Goal: Information Seeking & Learning: Learn about a topic

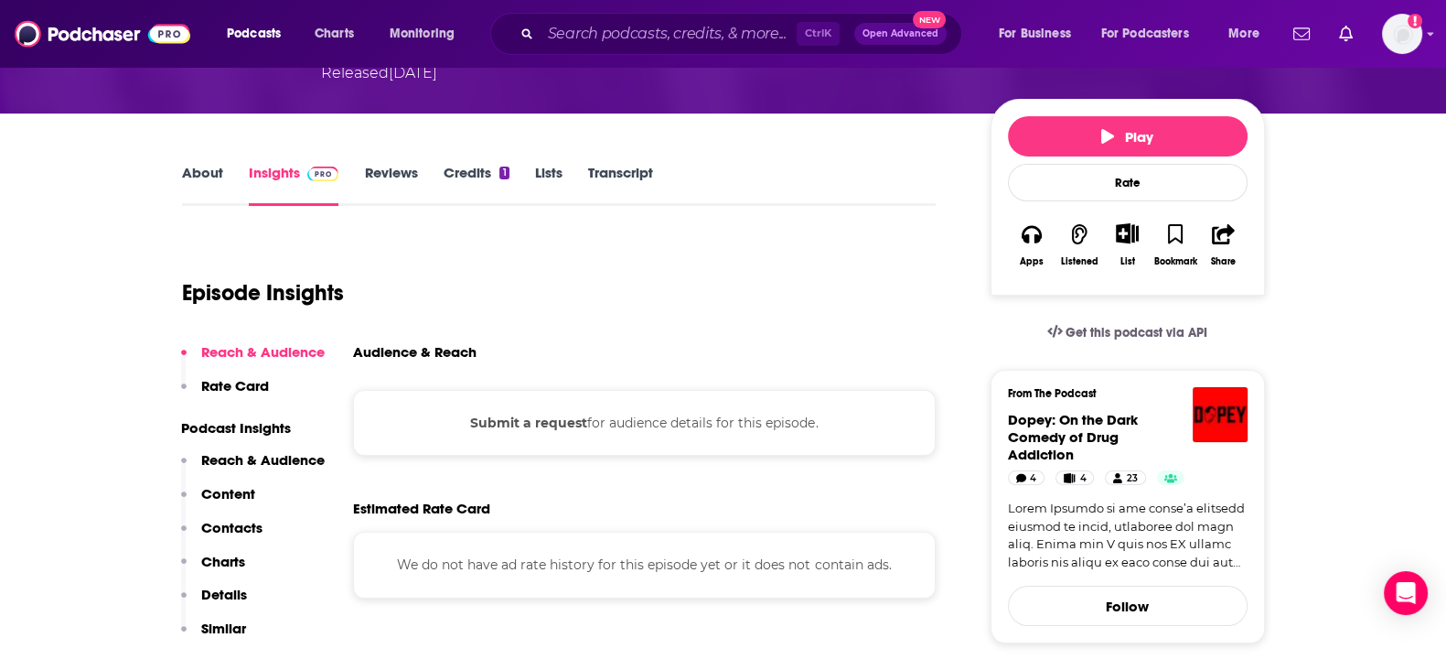
scroll to position [317, 0]
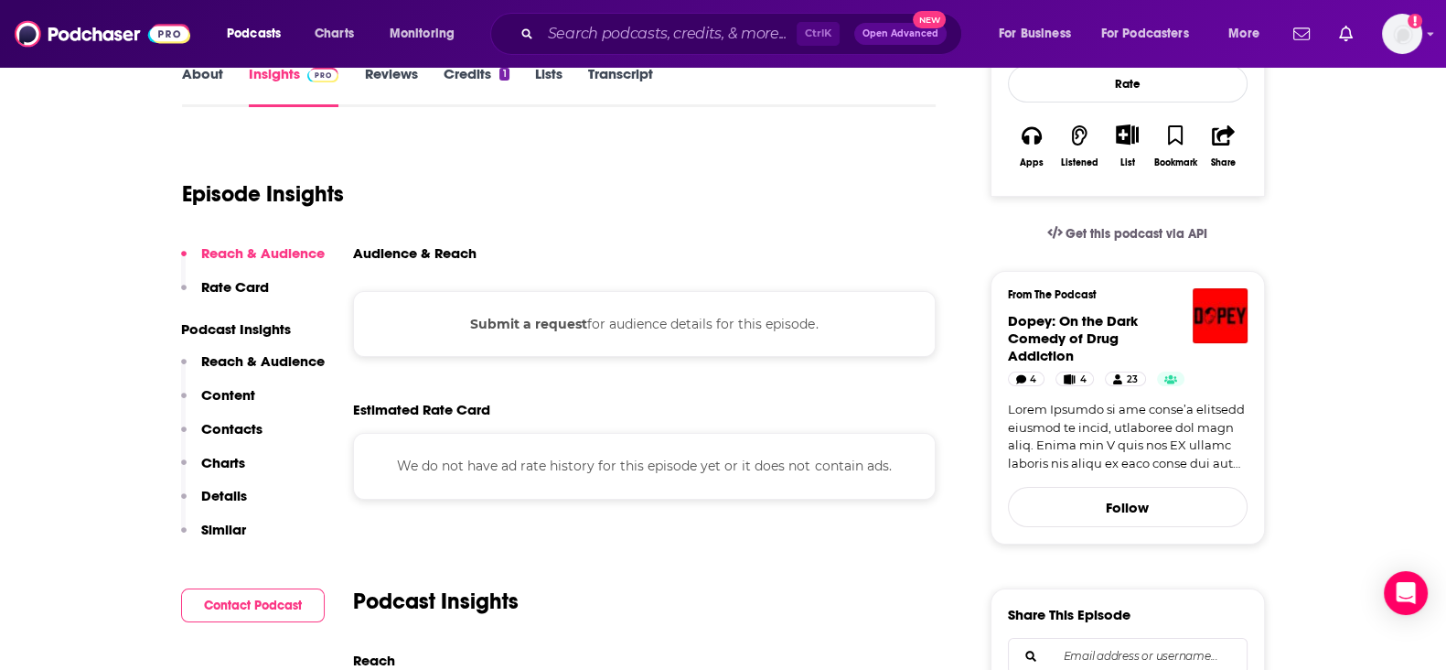
click at [249, 358] on p "Reach & Audience" at bounding box center [263, 360] width 124 height 17
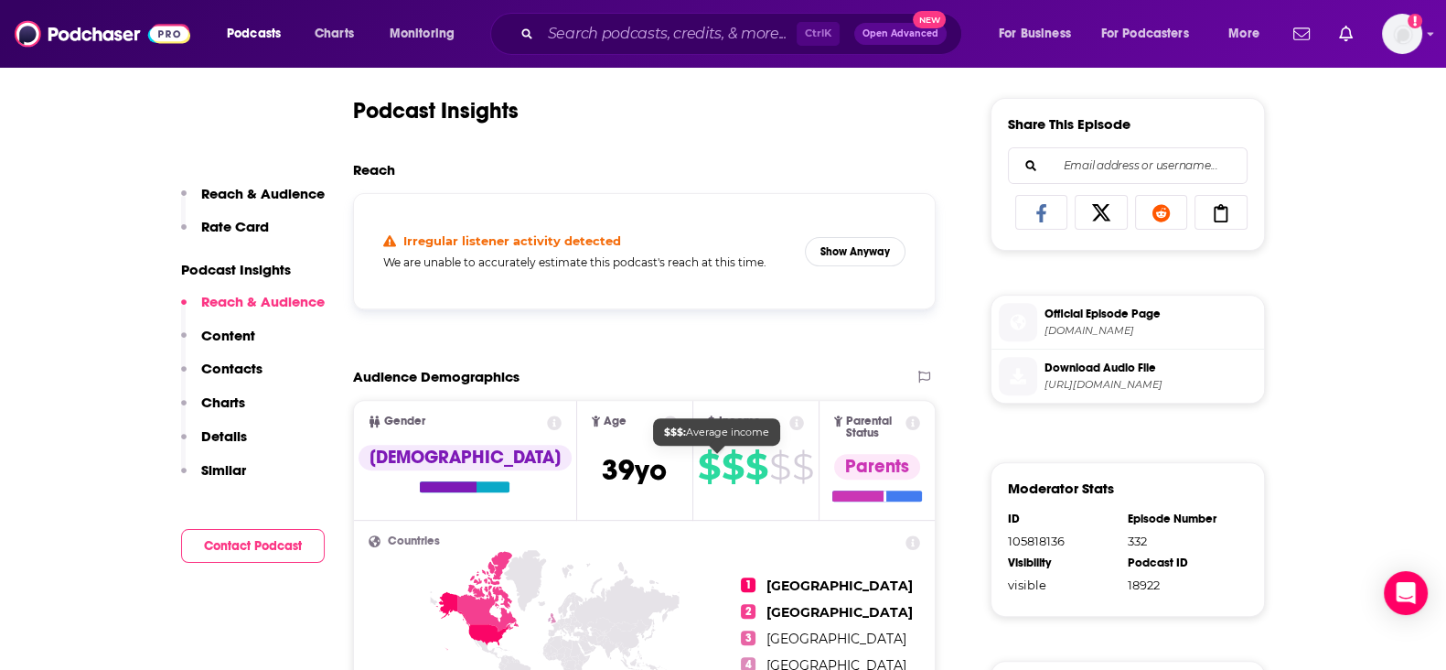
scroll to position [949, 0]
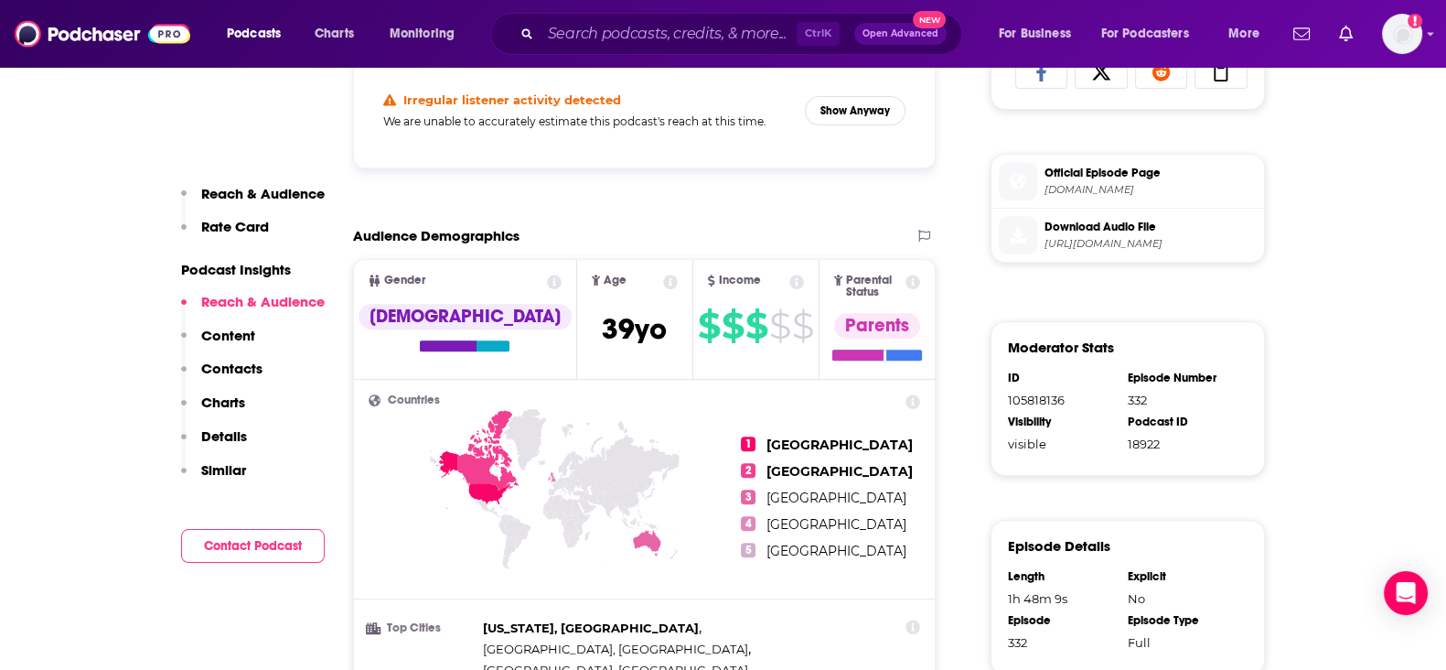
click at [790, 276] on icon at bounding box center [797, 281] width 15 height 15
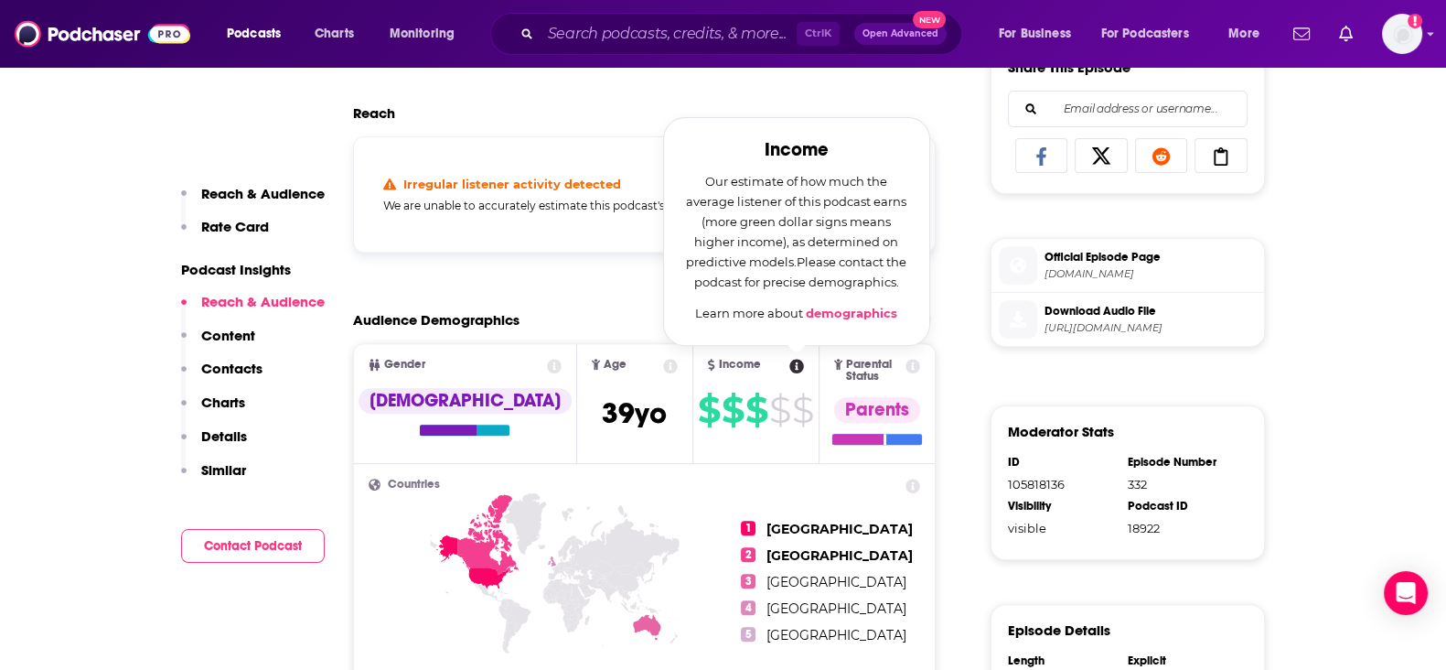
scroll to position [866, 0]
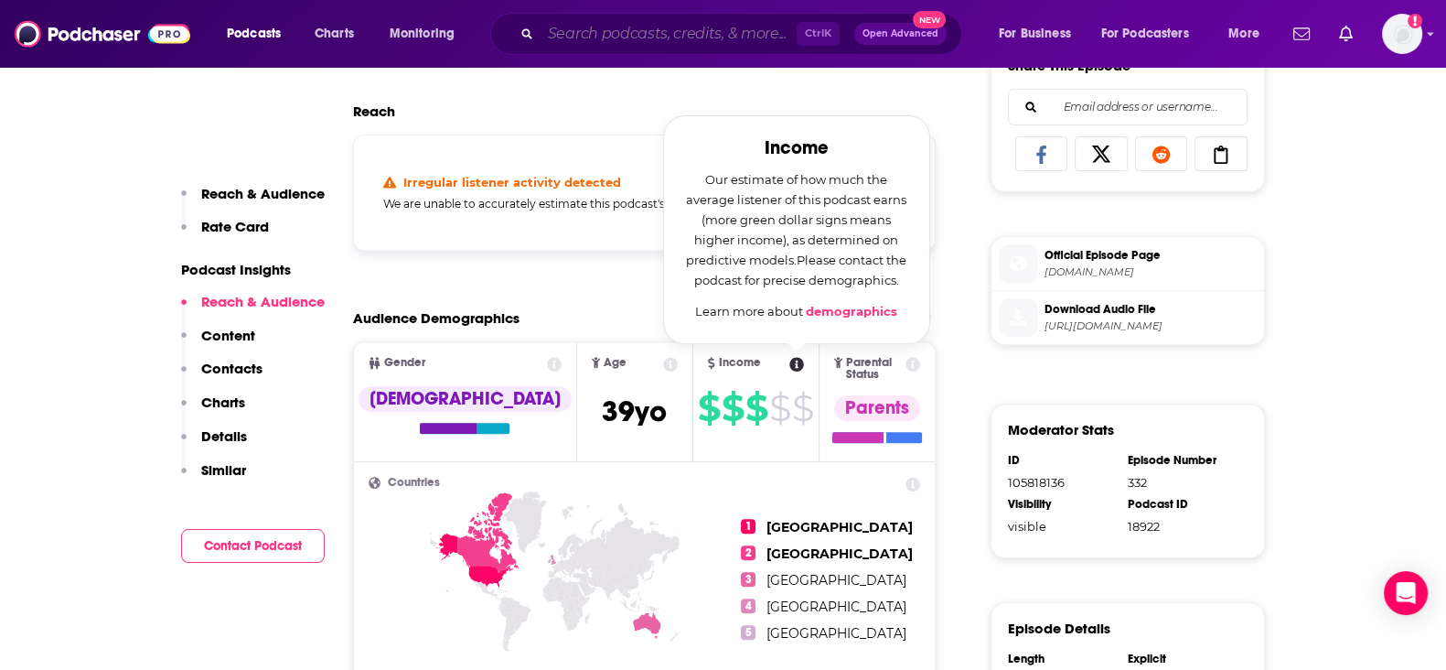
click at [581, 42] on input "Search podcasts, credits, & more..." at bounding box center [669, 33] width 256 height 29
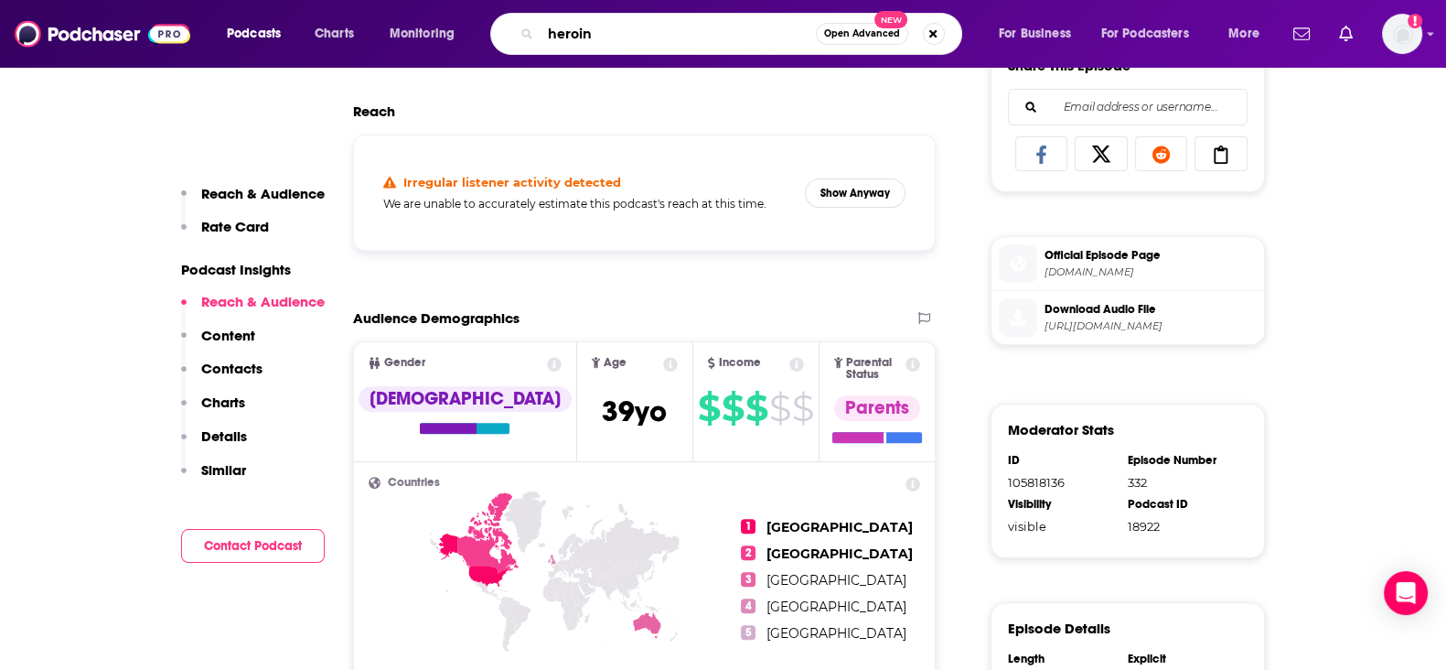
type input "heroine"
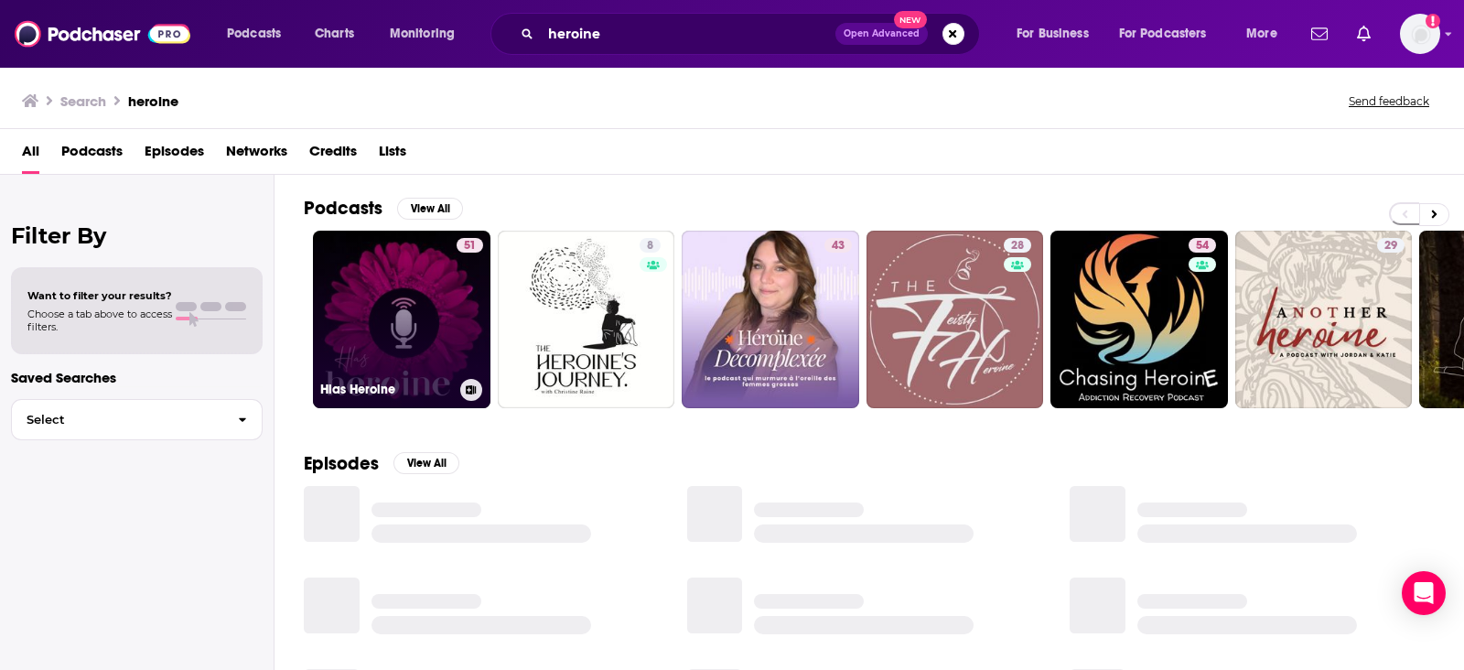
click at [436, 290] on link "51 [PERSON_NAME]" at bounding box center [401, 319] width 177 height 177
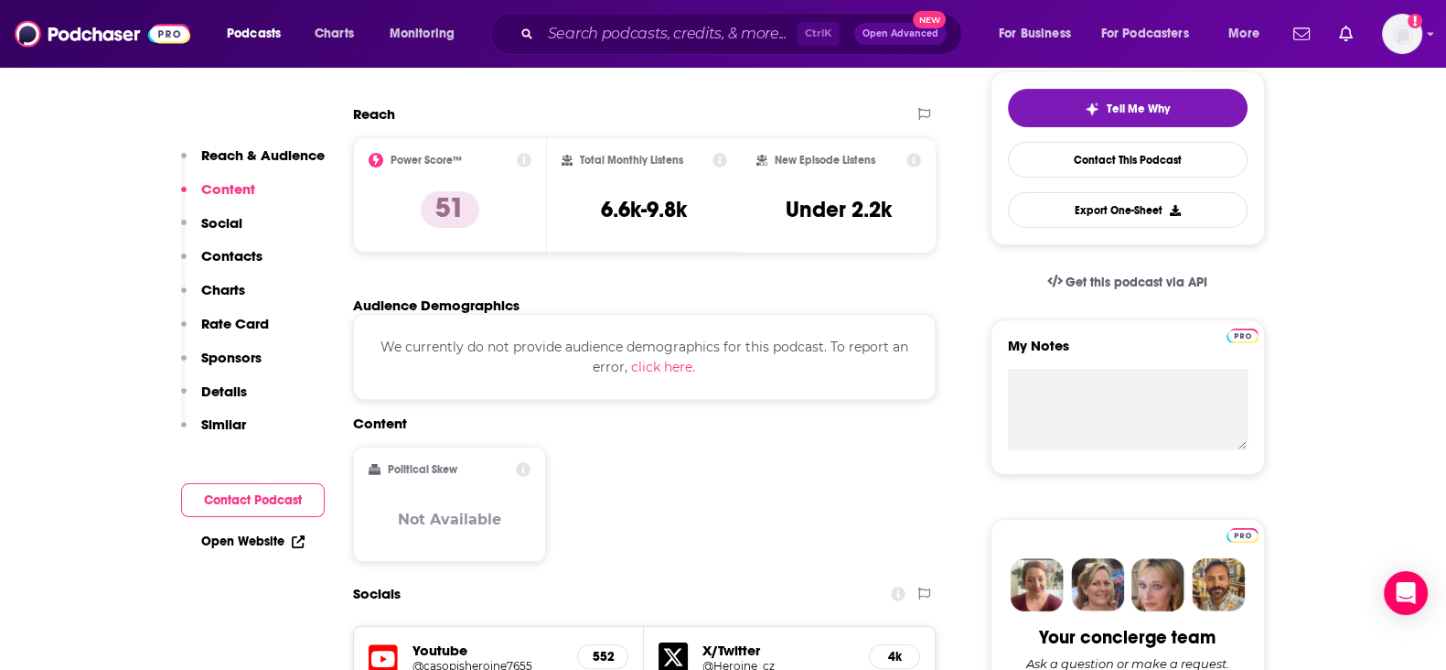
scroll to position [425, 0]
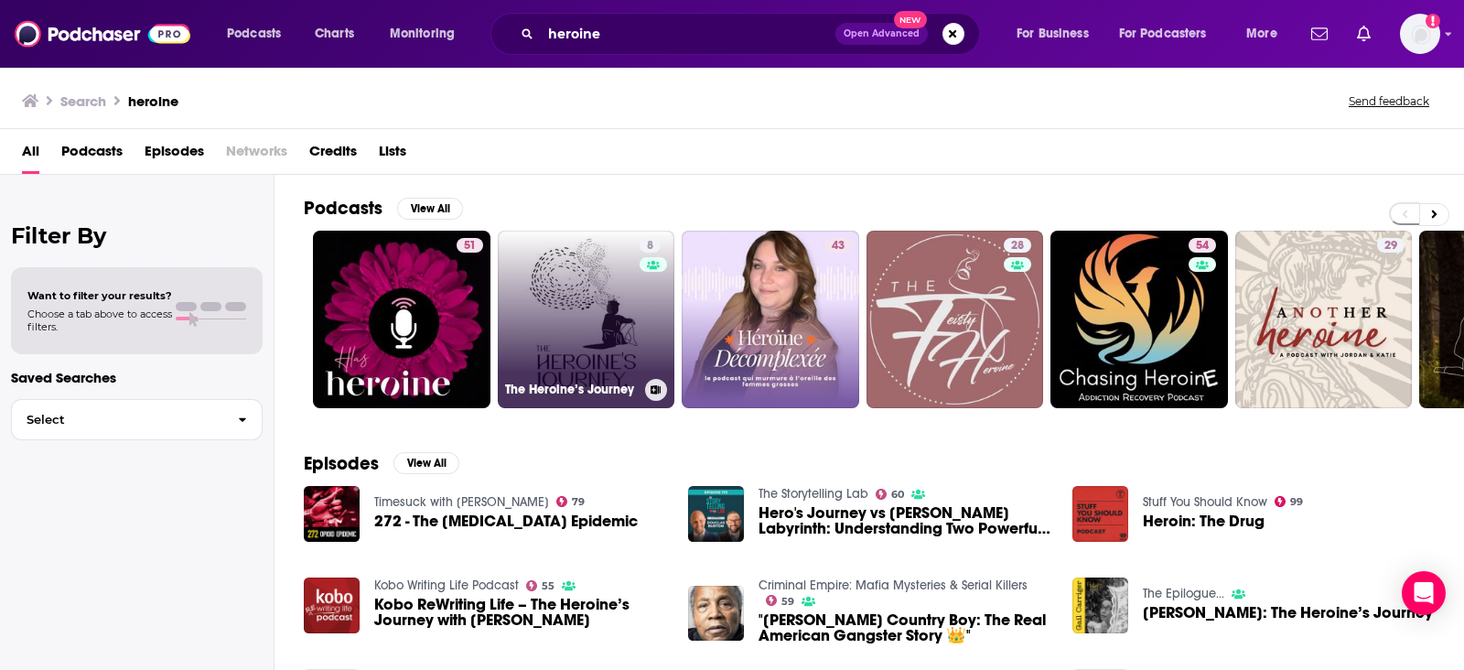
click at [554, 321] on link "8 The Heroine’s Journey" at bounding box center [586, 319] width 177 height 177
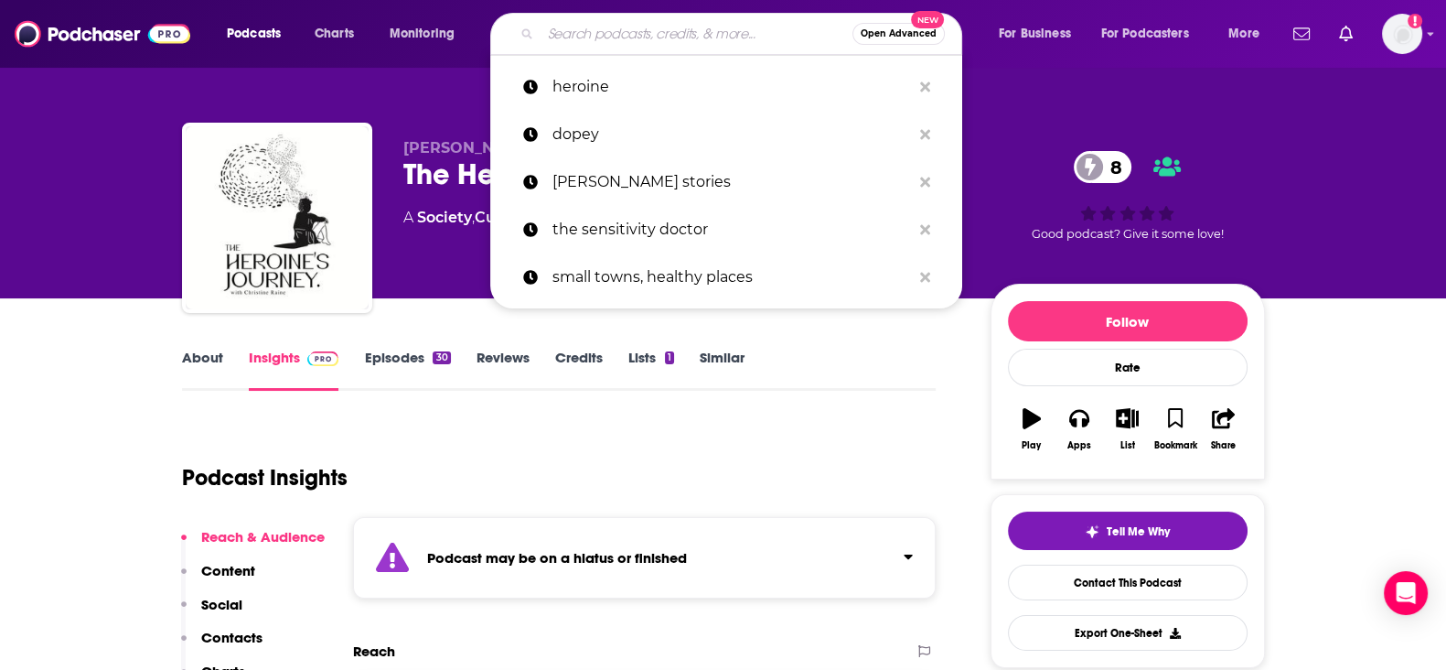
click at [618, 27] on input "Search podcasts, credits, & more..." at bounding box center [697, 33] width 312 height 29
click at [597, 84] on p "heroine" at bounding box center [732, 87] width 359 height 48
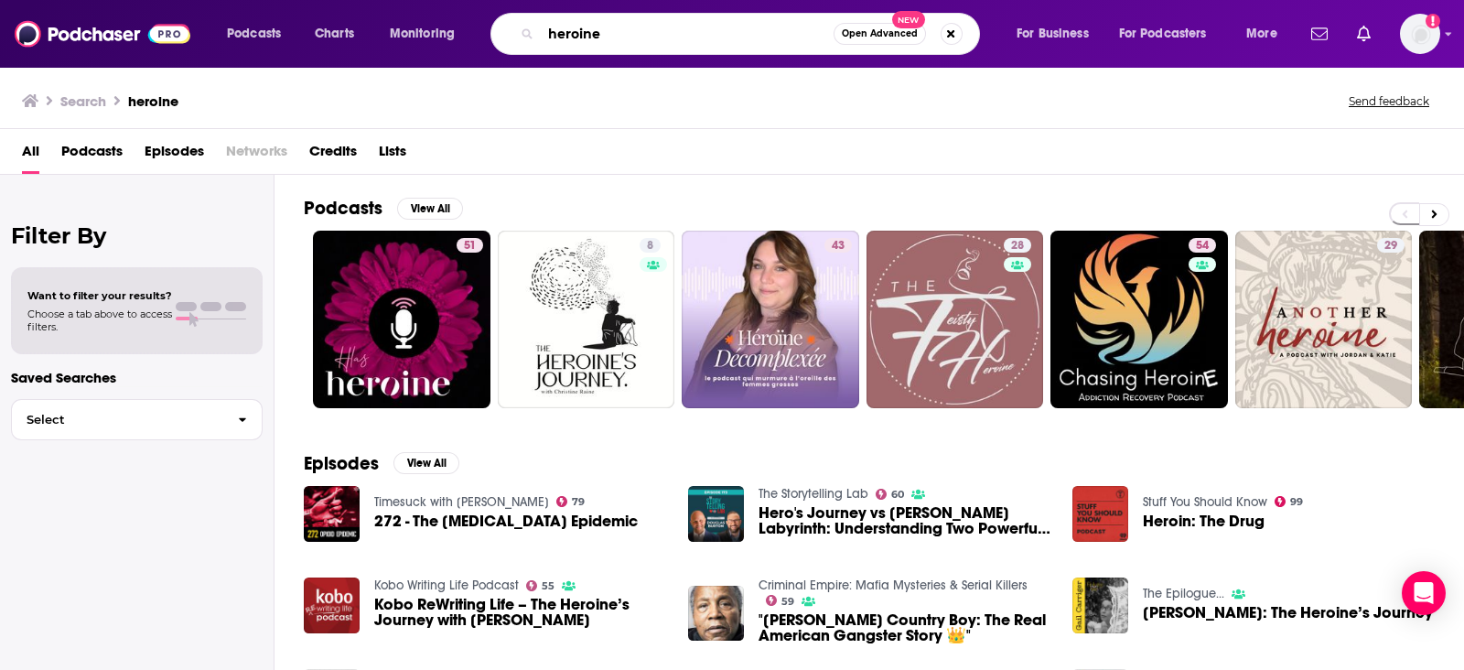
click at [723, 26] on input "heroine" at bounding box center [687, 33] width 293 height 29
type input "heroine with [PERSON_NAME]"
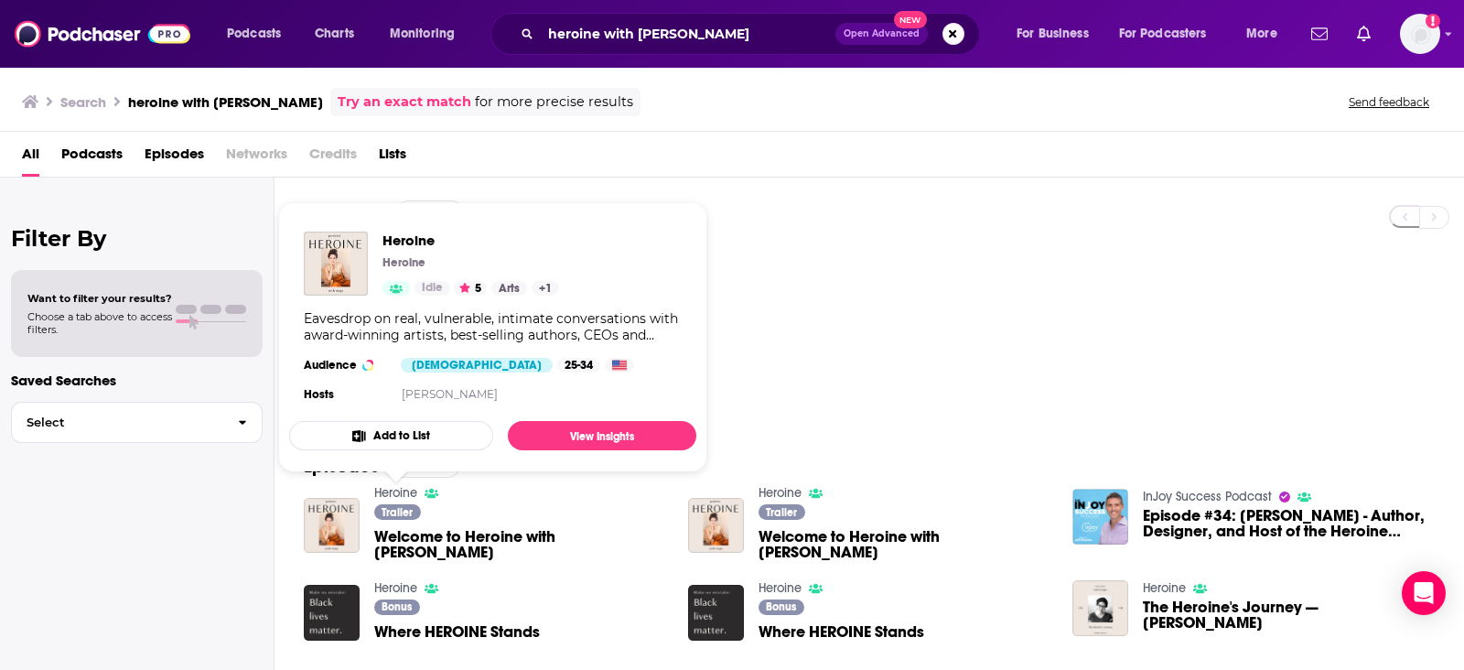
click at [393, 490] on link "Heroine" at bounding box center [395, 493] width 43 height 16
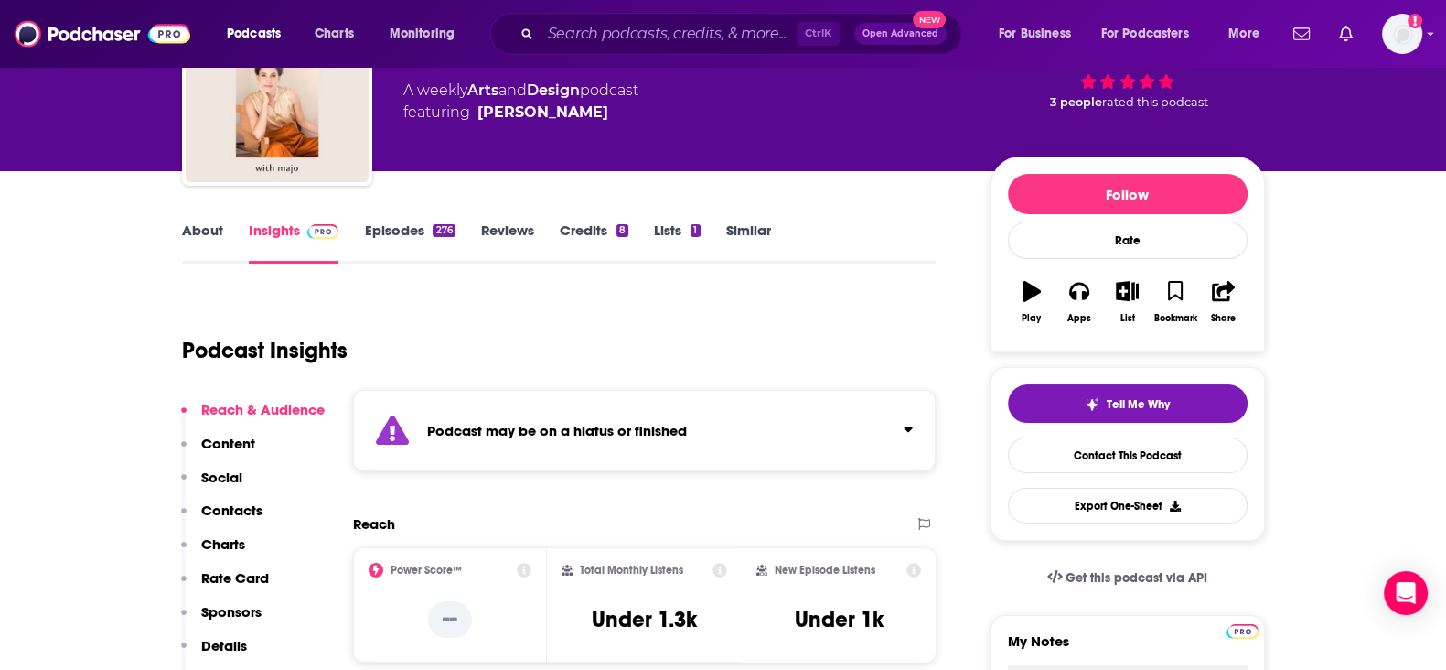
scroll to position [255, 0]
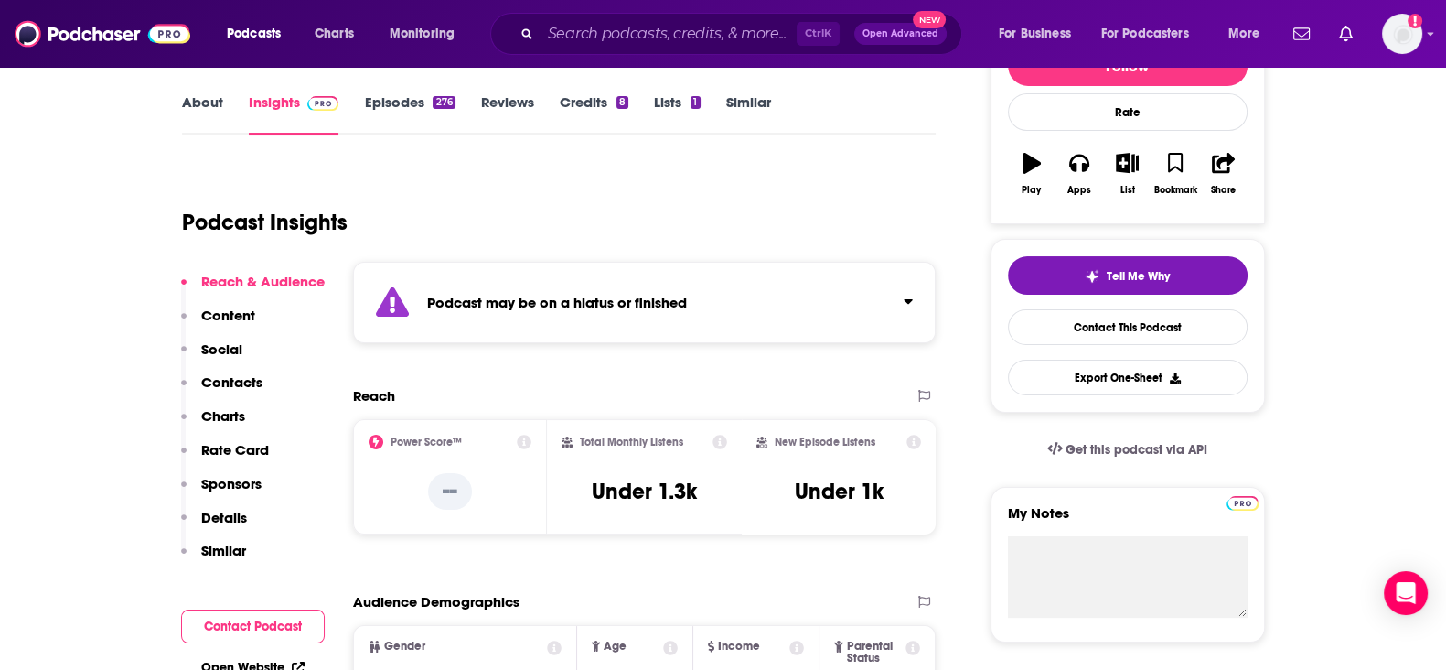
click at [584, 308] on strong "Podcast may be on a hiatus or finished" at bounding box center [557, 302] width 260 height 17
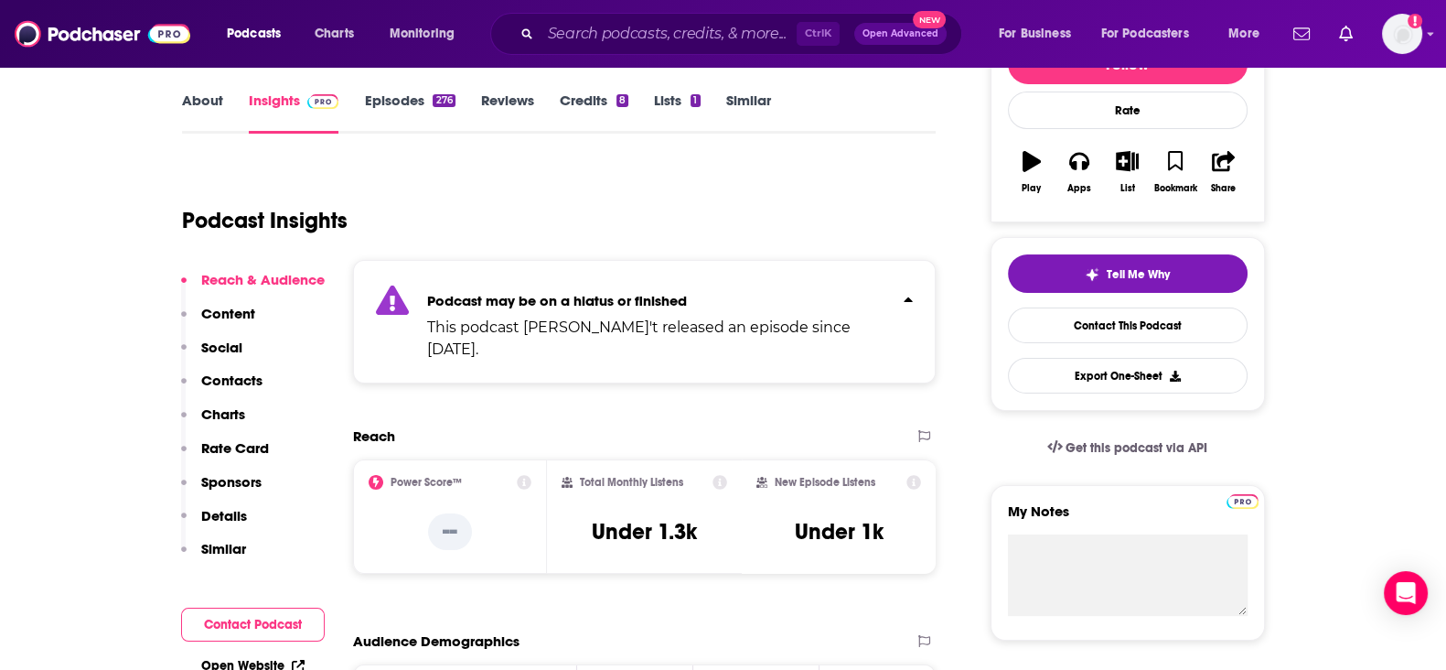
scroll to position [0, 0]
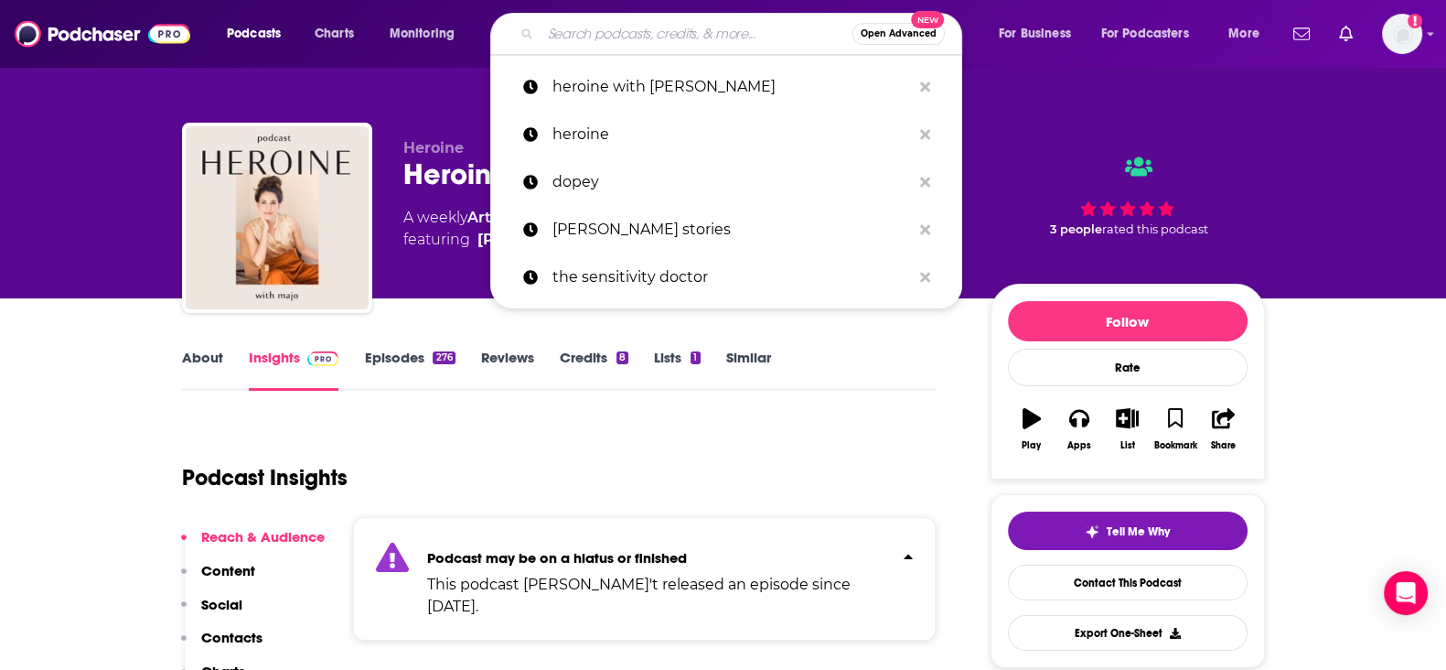
click at [581, 39] on input "Search podcasts, credits, & more..." at bounding box center [697, 33] width 312 height 29
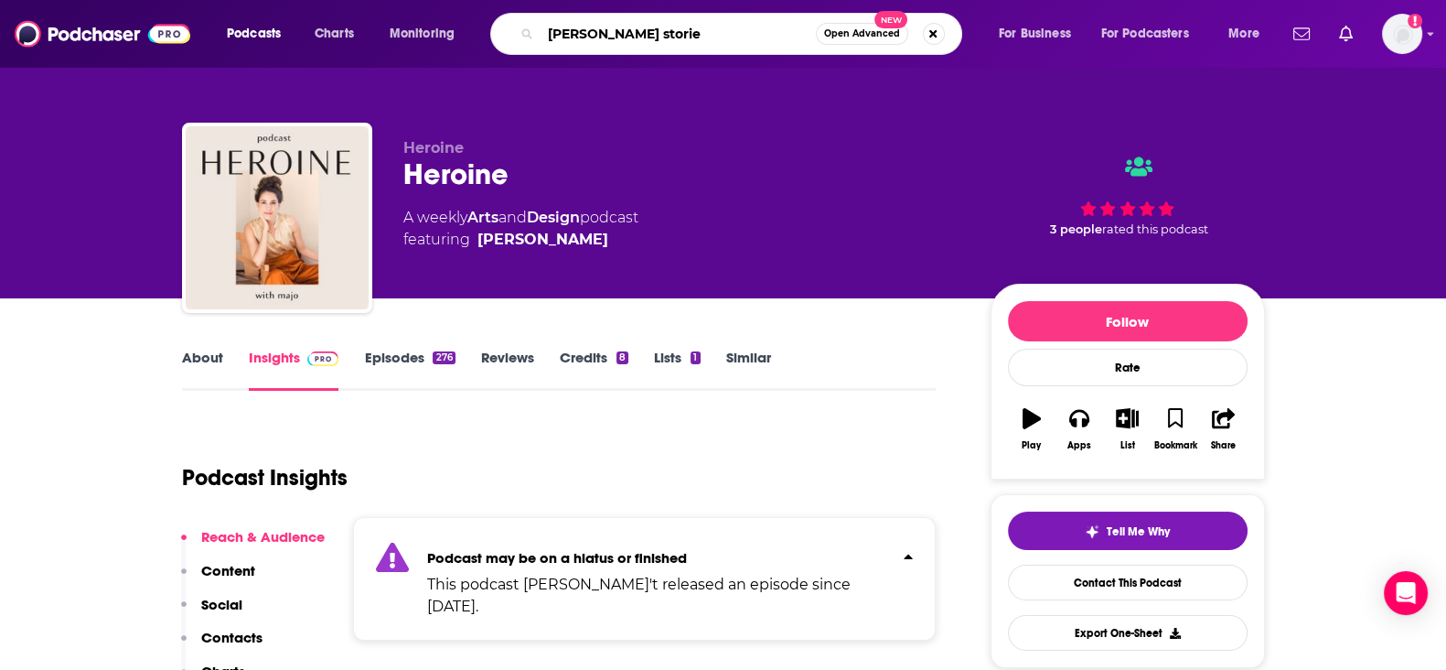
type input "[PERSON_NAME] stories"
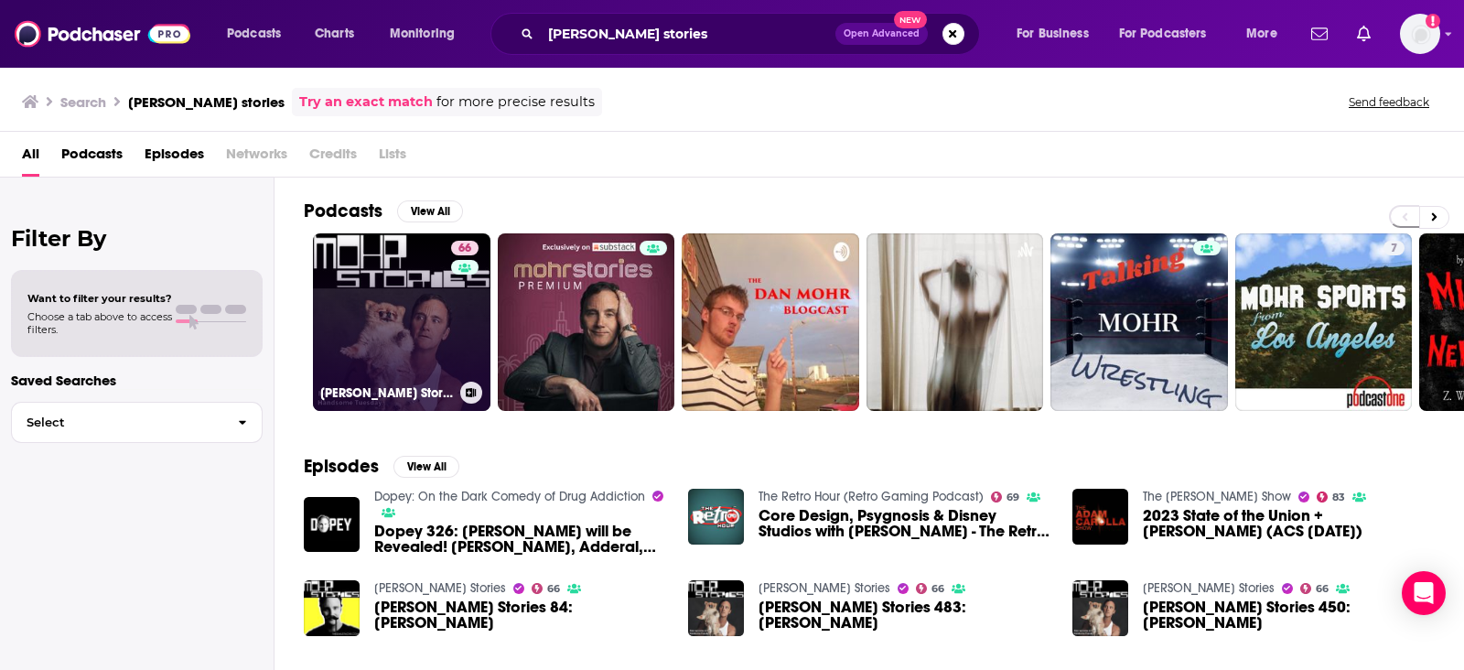
click at [430, 290] on link "66 [PERSON_NAME] Stories" at bounding box center [401, 321] width 177 height 177
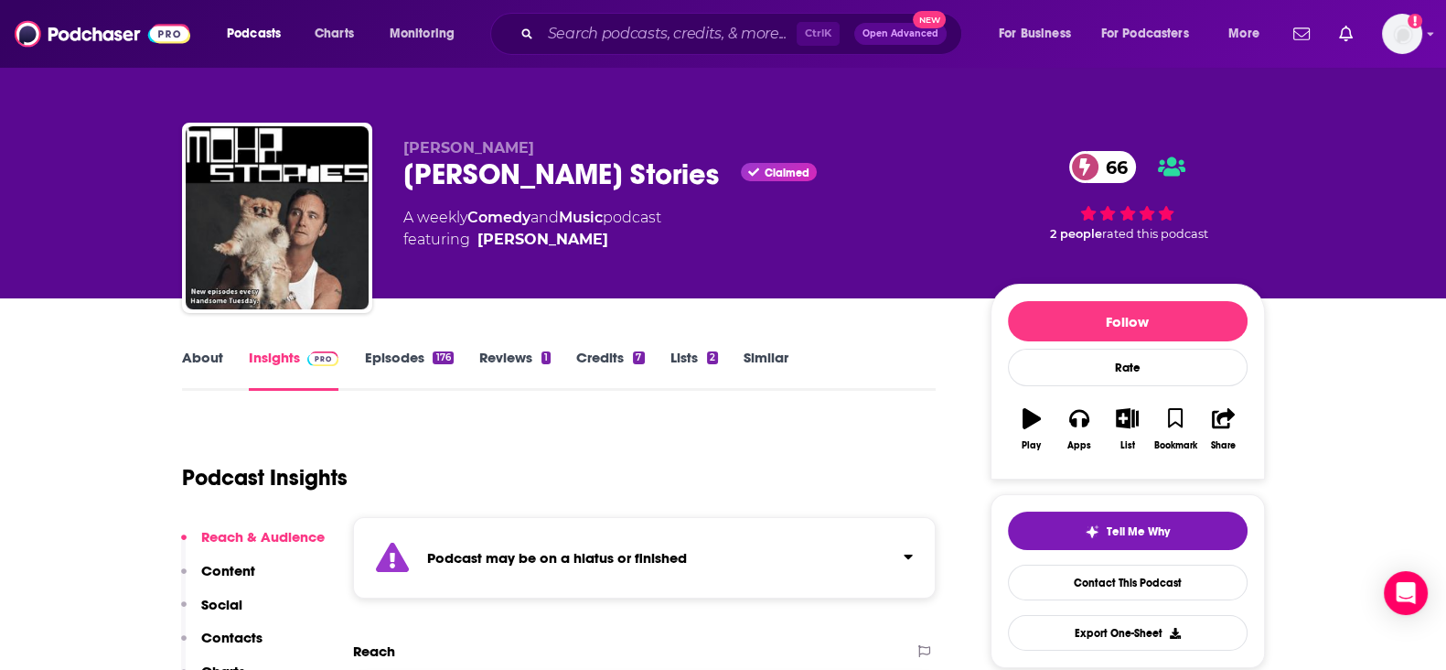
scroll to position [223, 0]
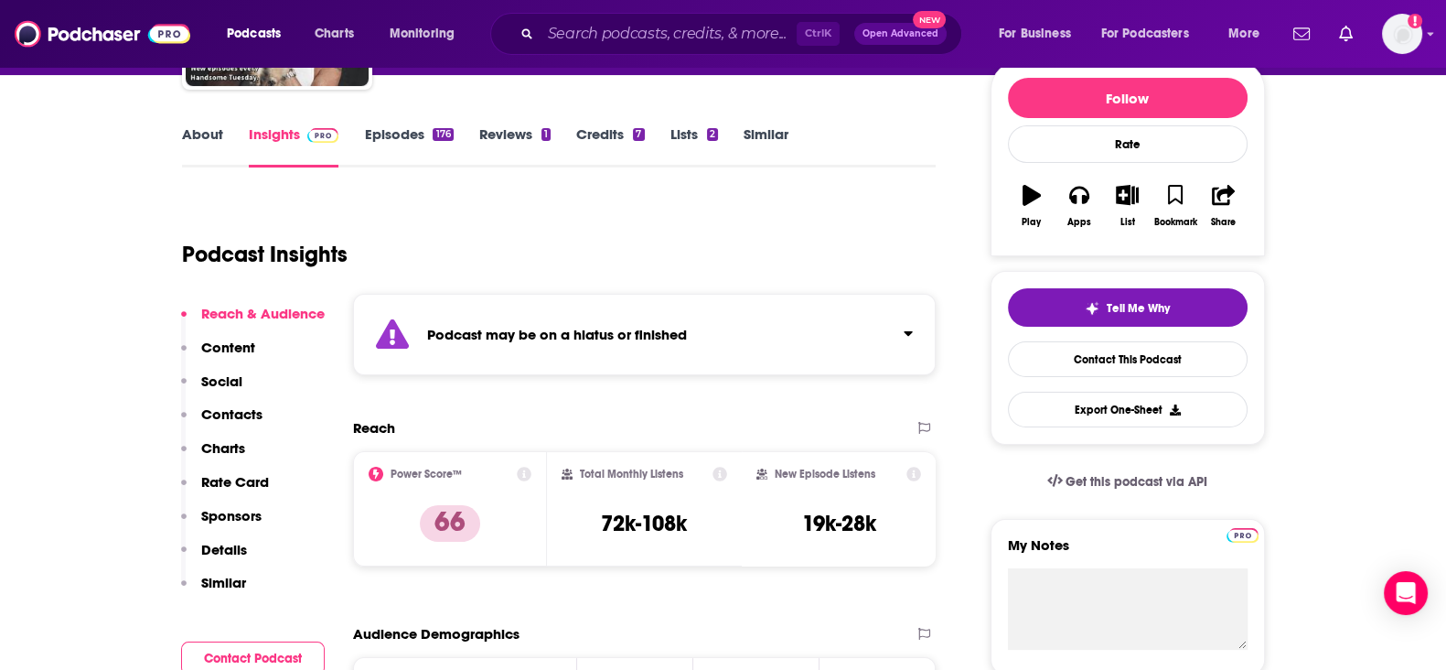
click at [861, 341] on div "Podcast may be on a hiatus or finished" at bounding box center [645, 334] width 584 height 81
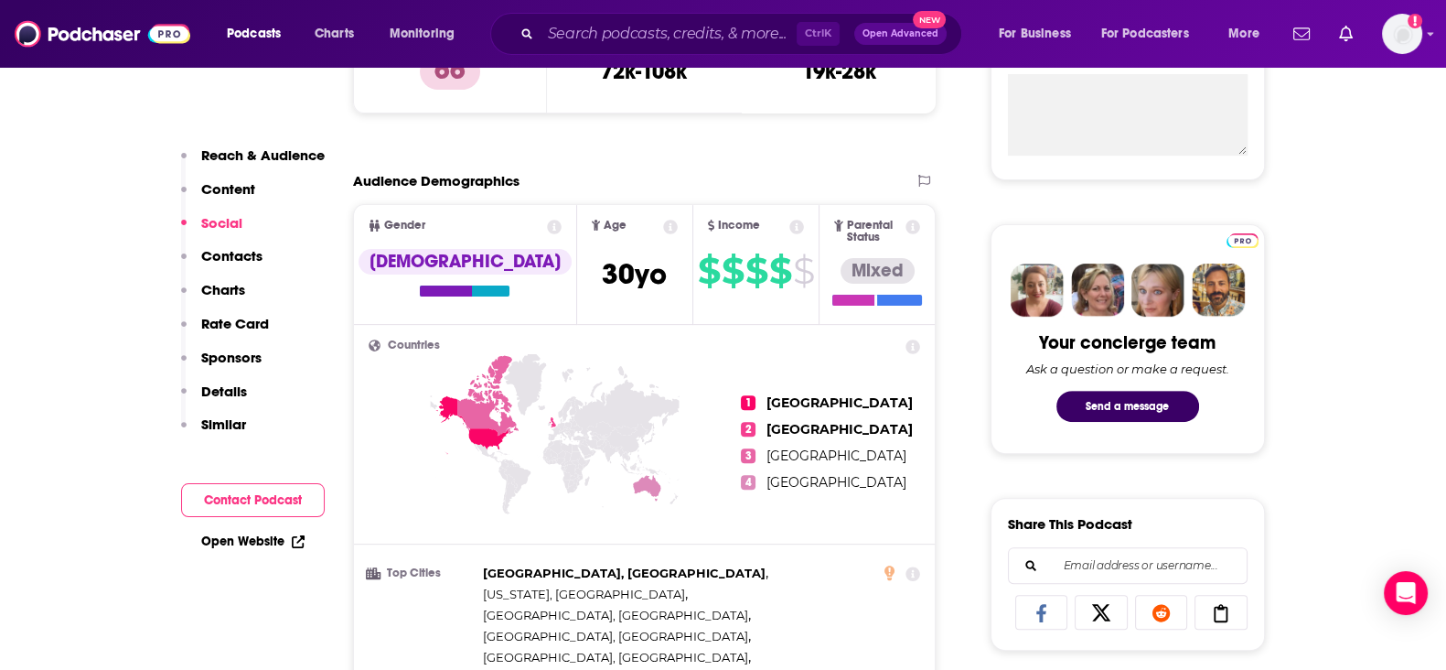
scroll to position [715, 0]
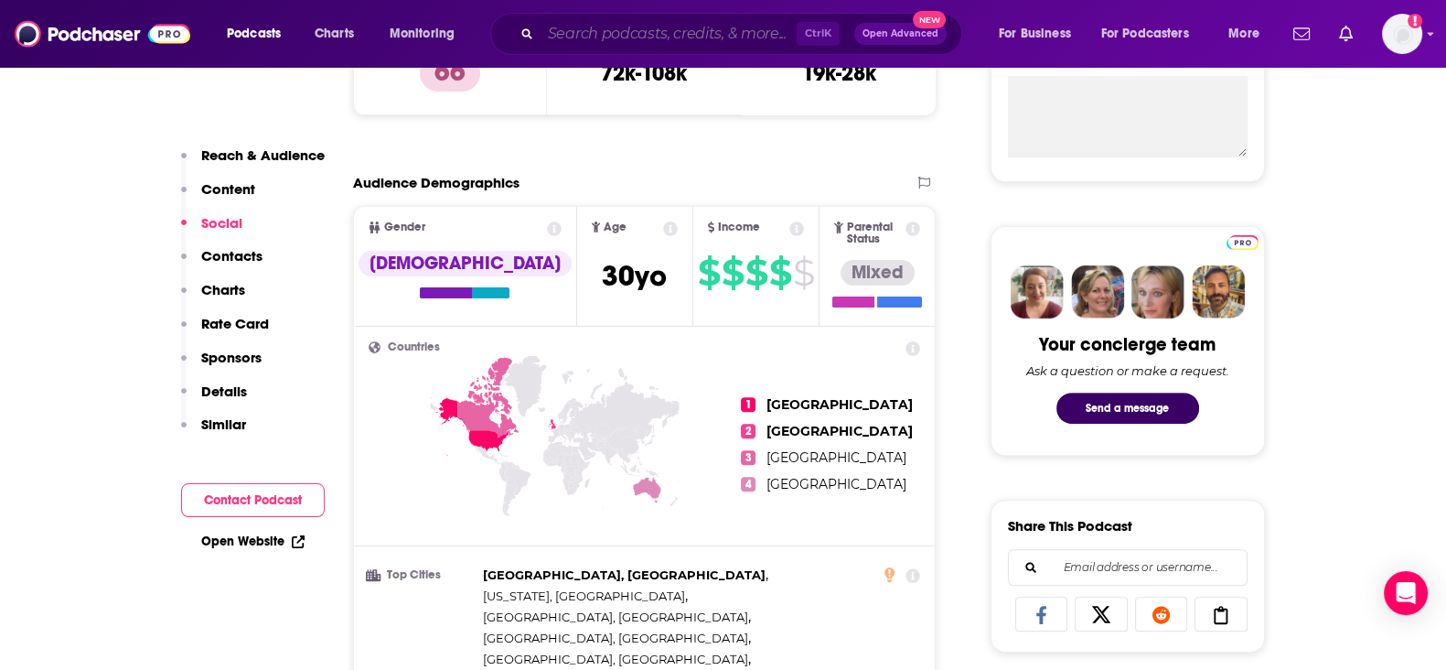
click at [699, 36] on input "Search podcasts, credits, & more..." at bounding box center [669, 33] width 256 height 29
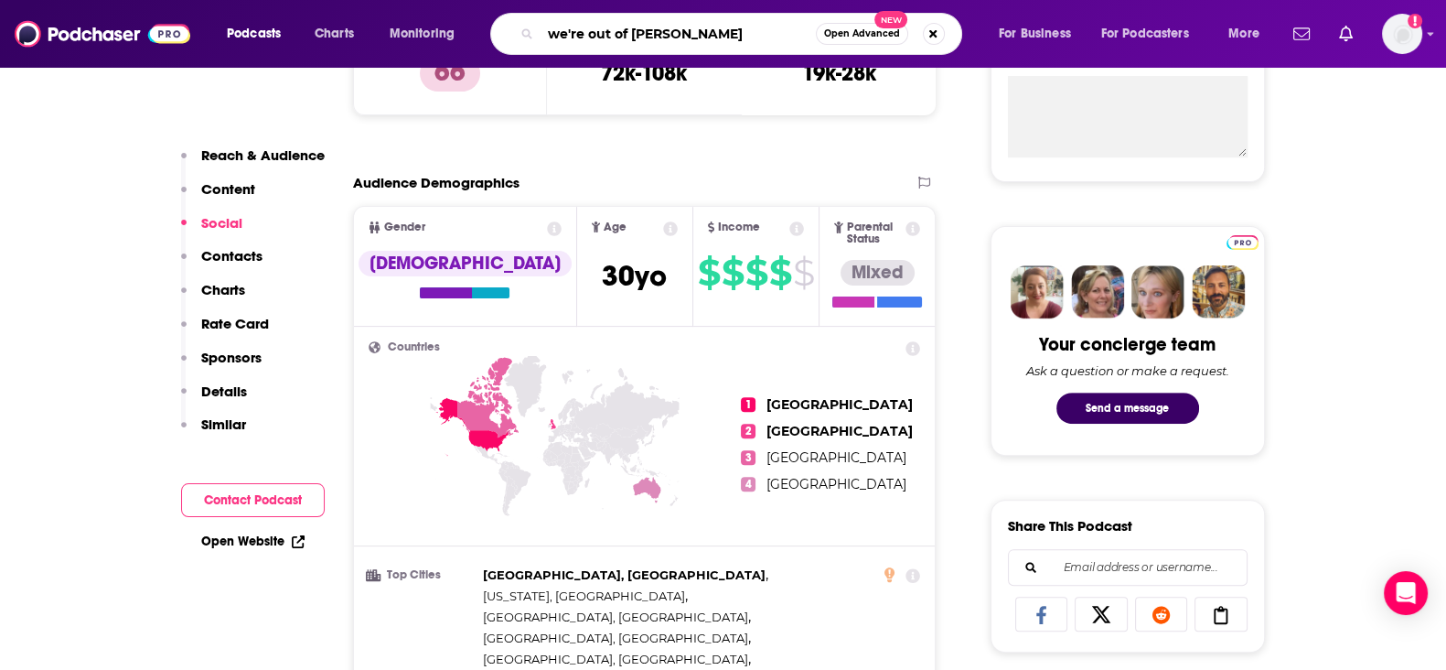
type input "we're out of time"
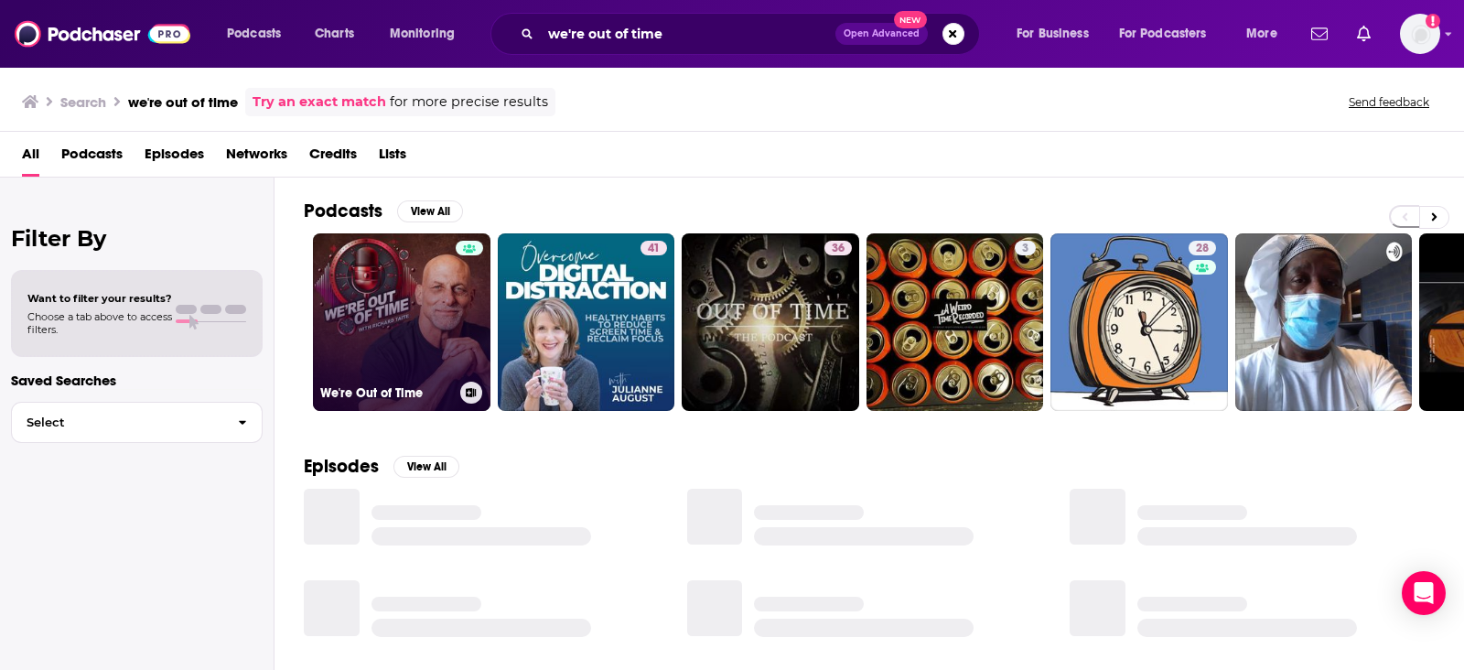
click at [408, 340] on link "We're Out of Time" at bounding box center [401, 321] width 177 height 177
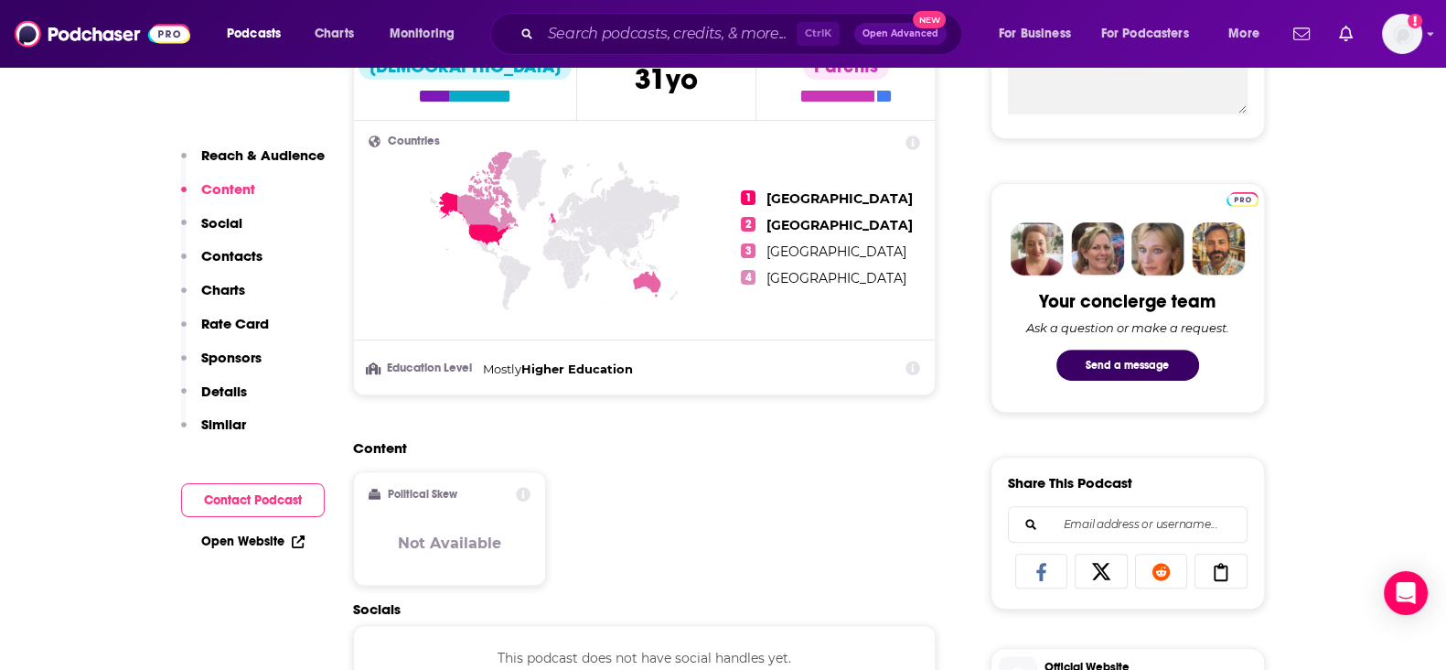
scroll to position [397, 0]
